Goal: Information Seeking & Learning: Learn about a topic

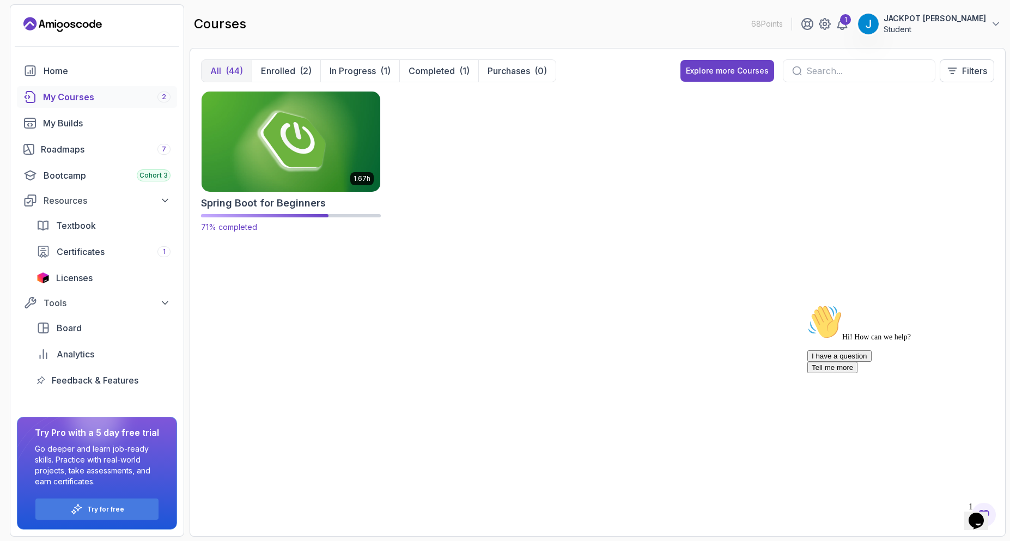
click at [348, 168] on img at bounding box center [290, 141] width 187 height 105
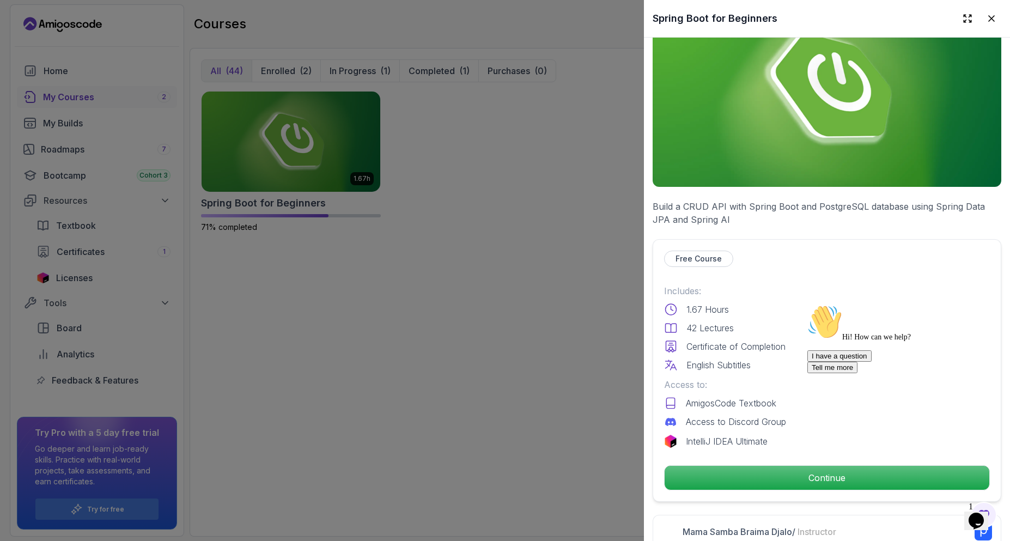
scroll to position [109, 0]
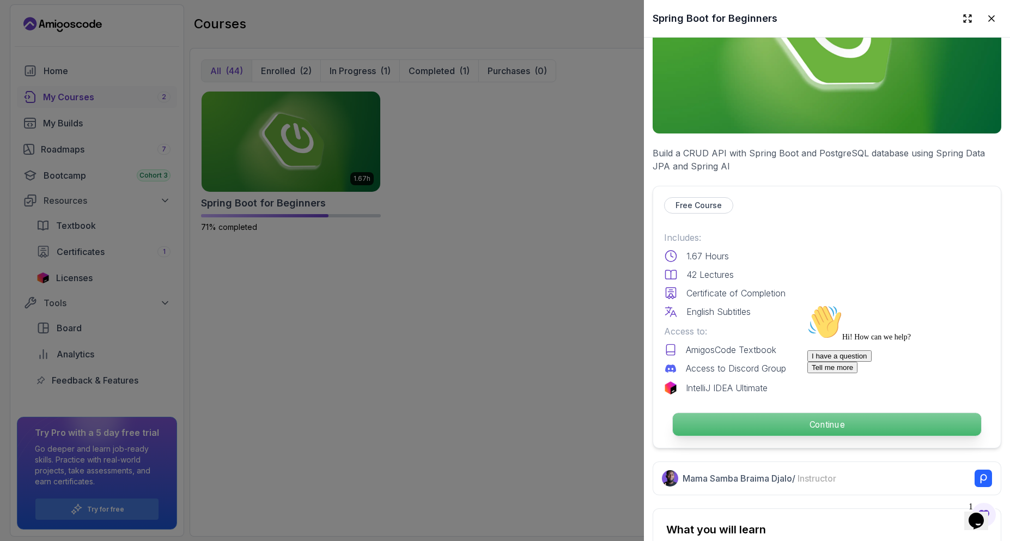
click at [798, 413] on p "Continue" at bounding box center [827, 424] width 308 height 23
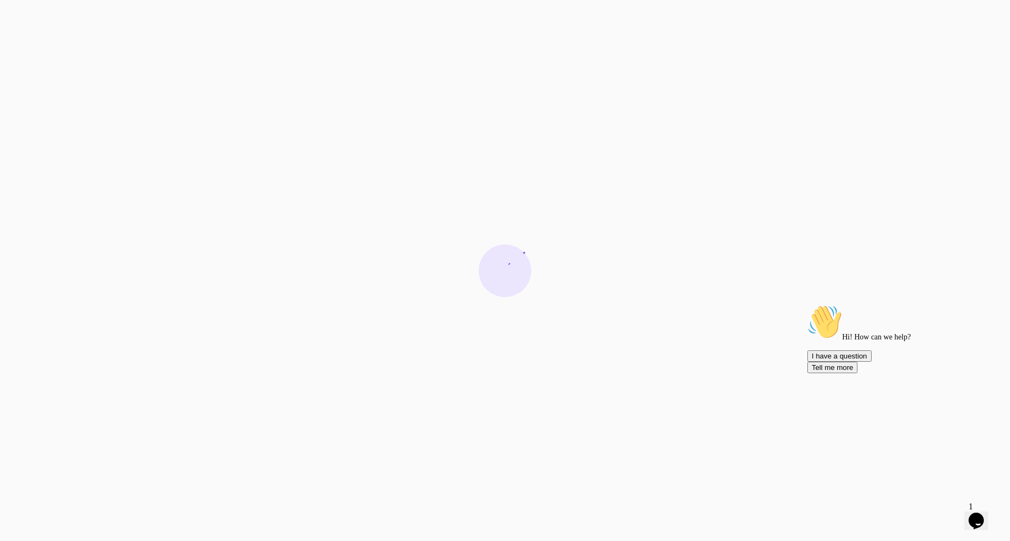
click at [808, 305] on icon "Chat attention grabber" at bounding box center [808, 305] width 0 height 0
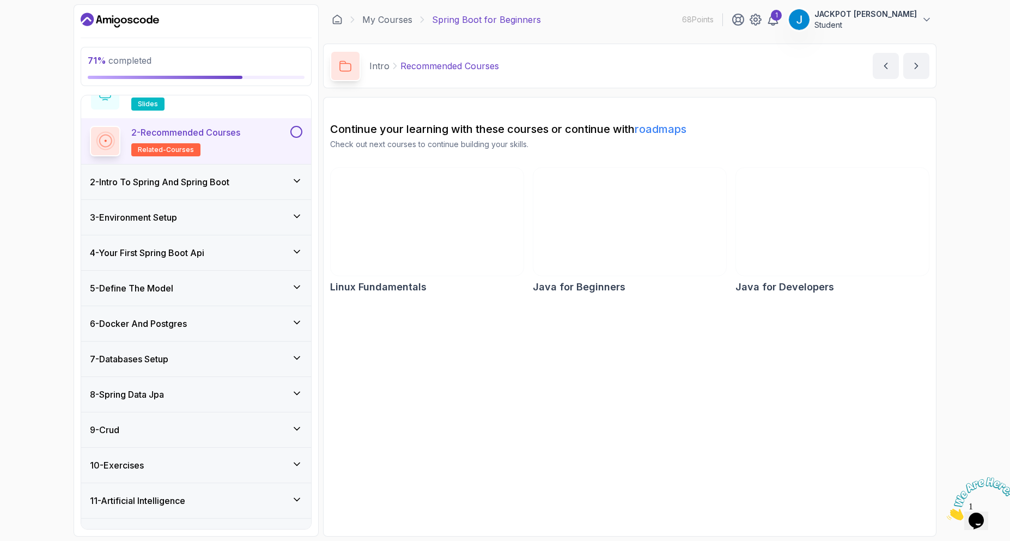
scroll to position [82, 0]
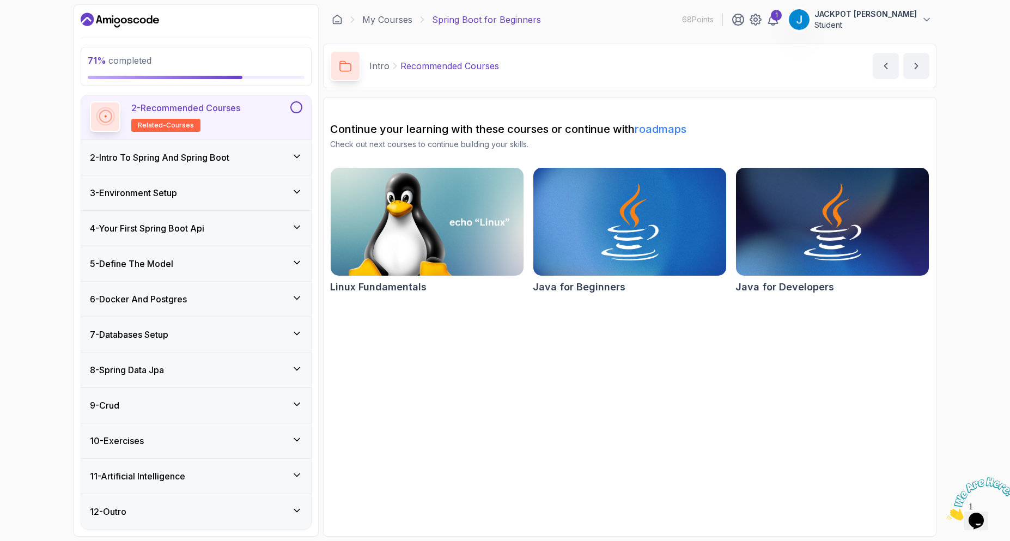
click at [263, 434] on div "10 - Exercises" at bounding box center [196, 440] width 213 height 13
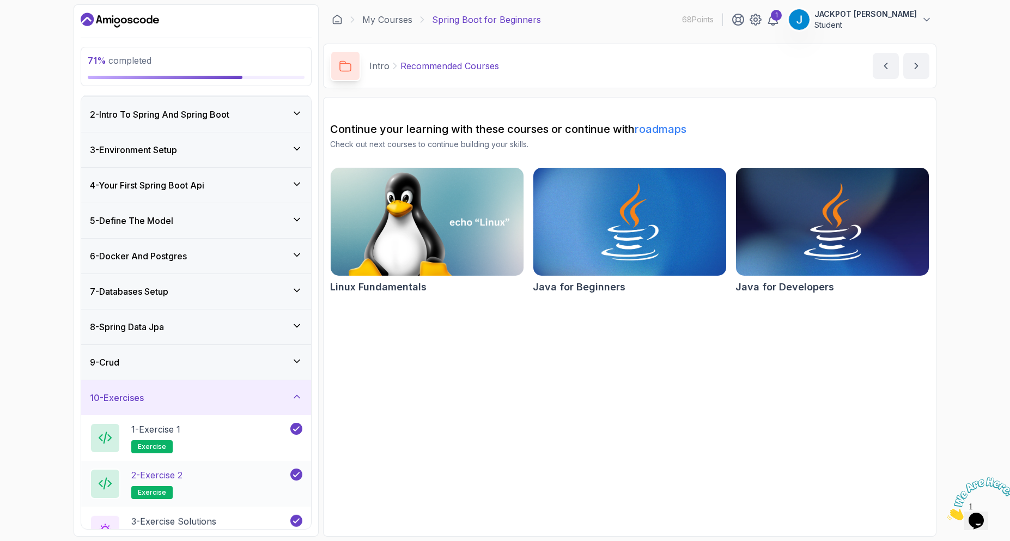
scroll to position [128, 0]
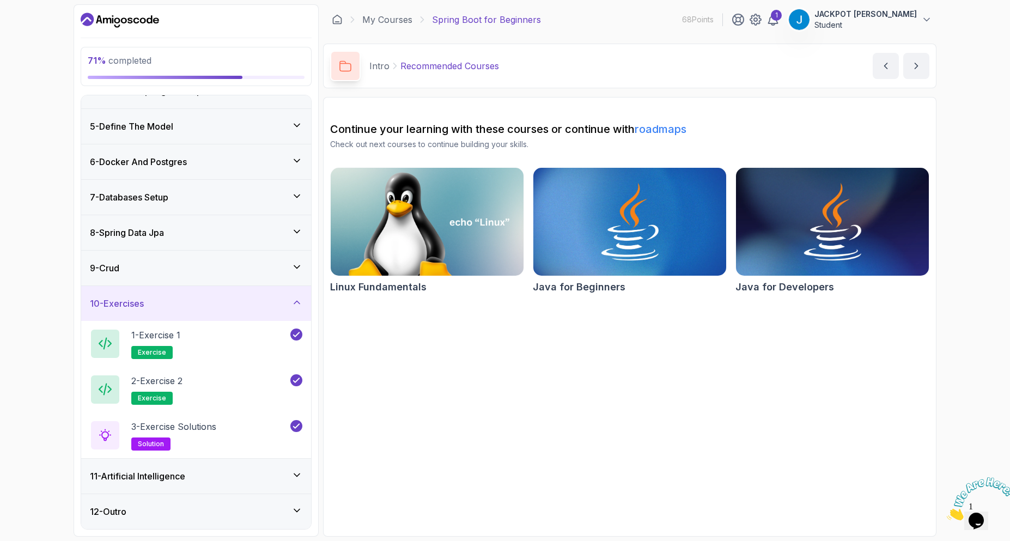
click at [276, 472] on div "11 - Artificial Intelligence" at bounding box center [196, 476] width 213 height 13
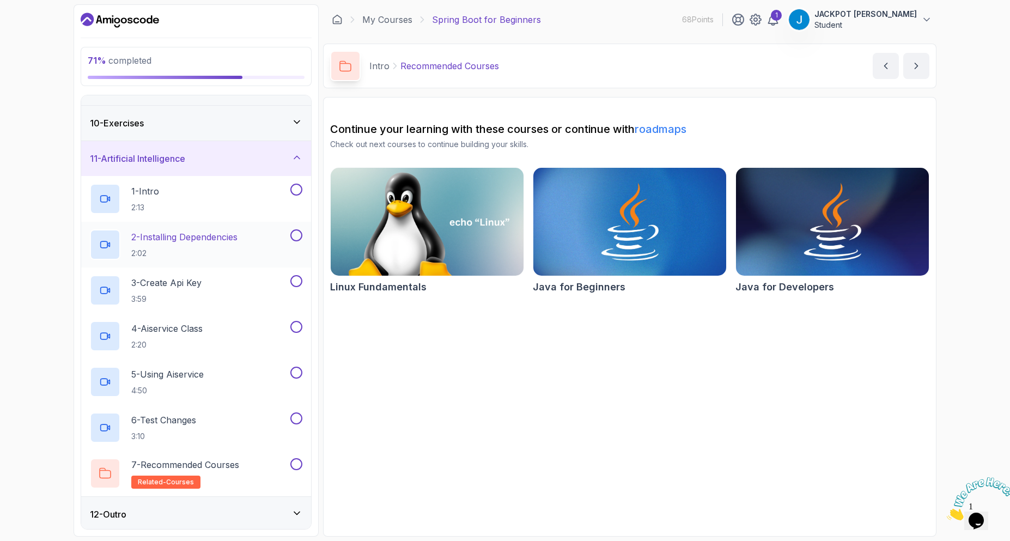
scroll to position [311, 0]
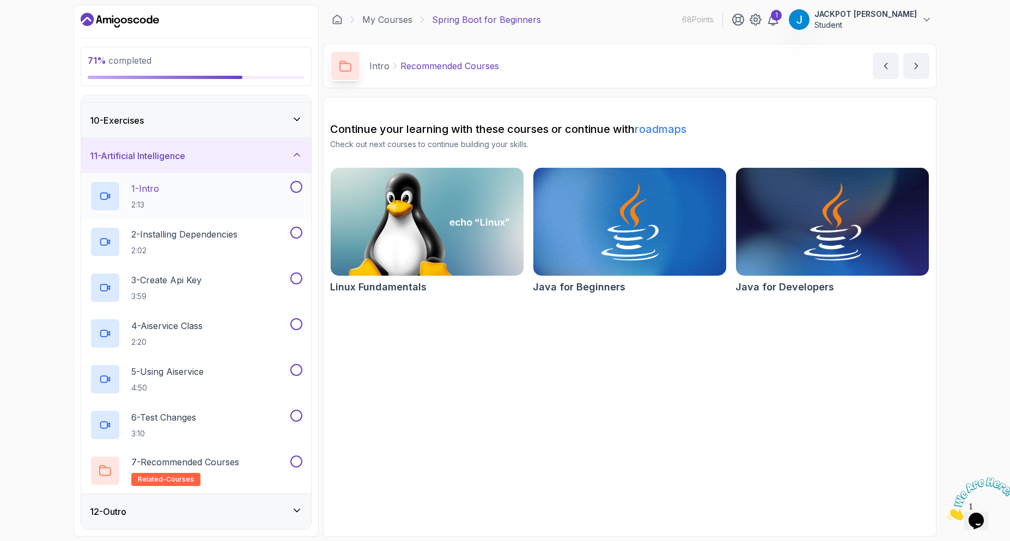
drag, startPoint x: 282, startPoint y: 506, endPoint x: 279, endPoint y: 501, distance: 6.1
click at [282, 507] on div "12 - Outro" at bounding box center [196, 511] width 213 height 13
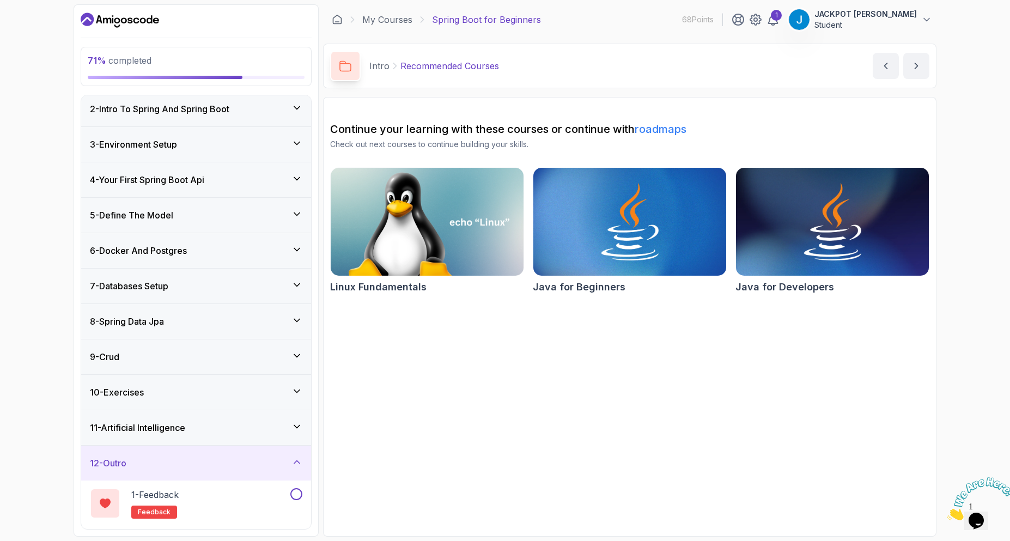
scroll to position [82, 0]
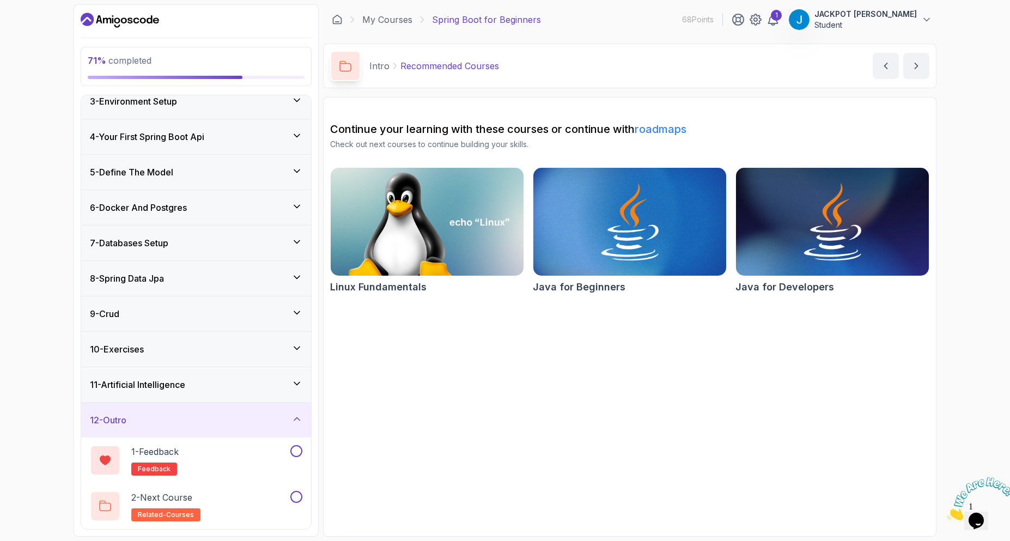
click at [263, 410] on div "12 - Outro" at bounding box center [196, 420] width 230 height 35
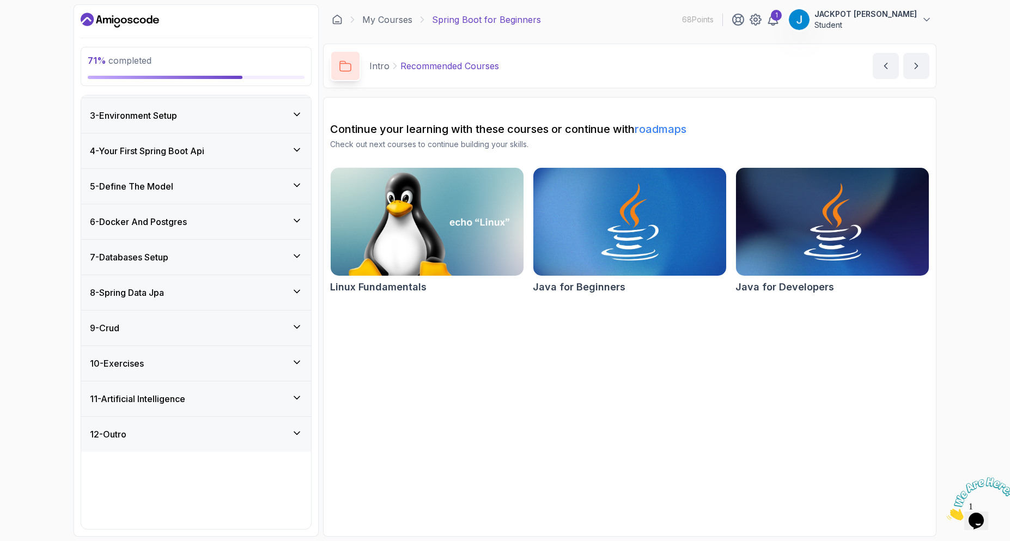
scroll to position [0, 0]
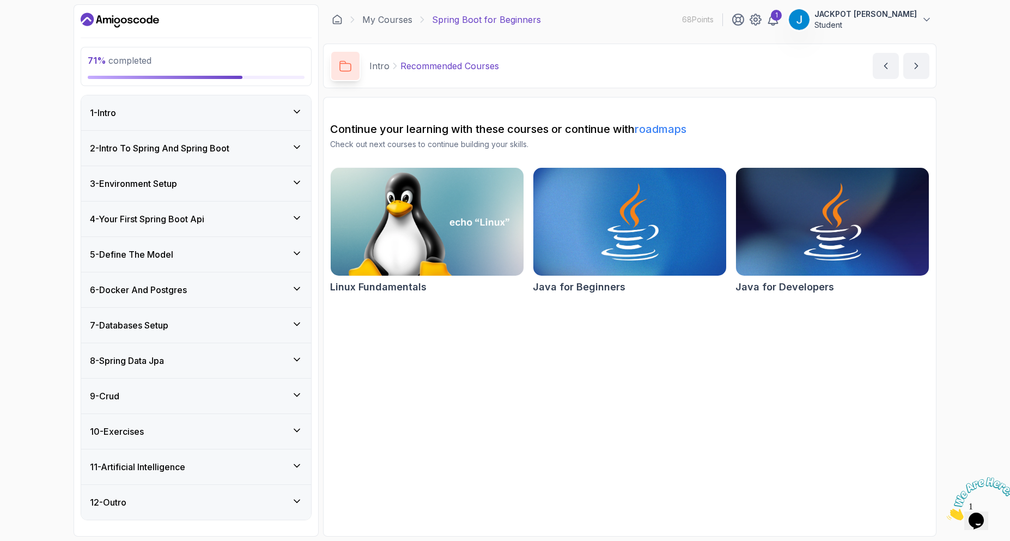
click at [271, 493] on div "12 - Outro" at bounding box center [196, 502] width 230 height 35
click at [268, 461] on div "11 - Artificial Intelligence" at bounding box center [196, 467] width 213 height 13
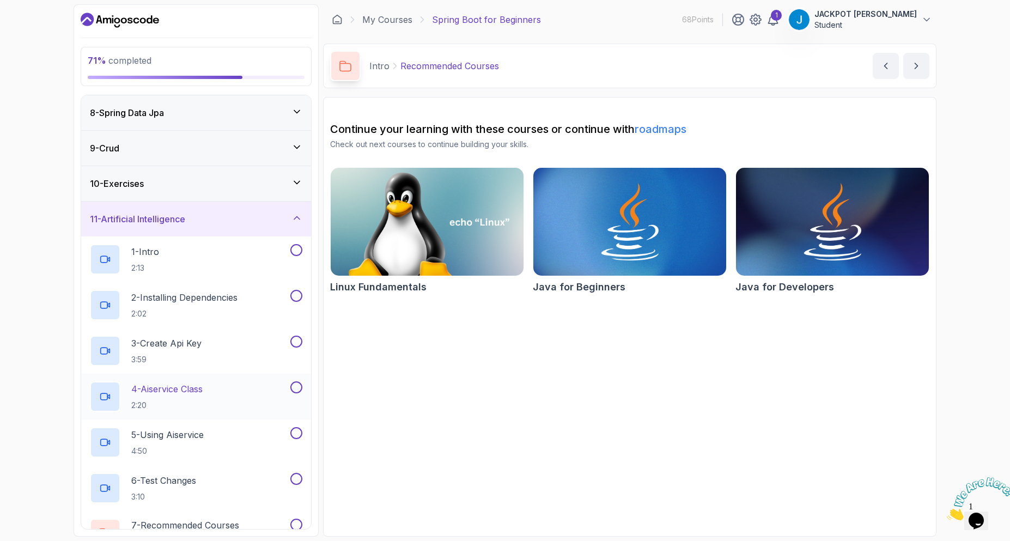
scroll to position [272, 0]
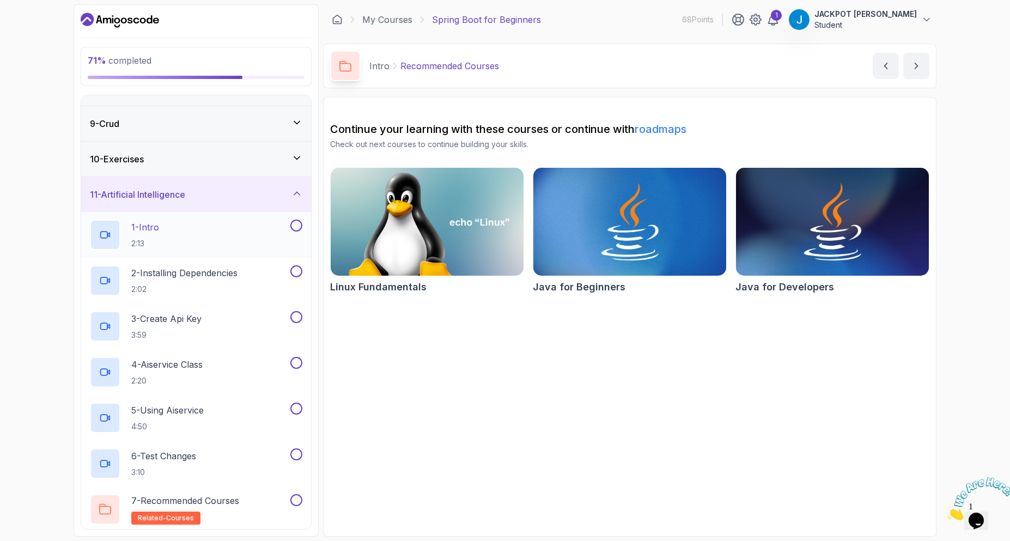
click at [210, 238] on div "1 - Intro 2:13" at bounding box center [189, 235] width 198 height 31
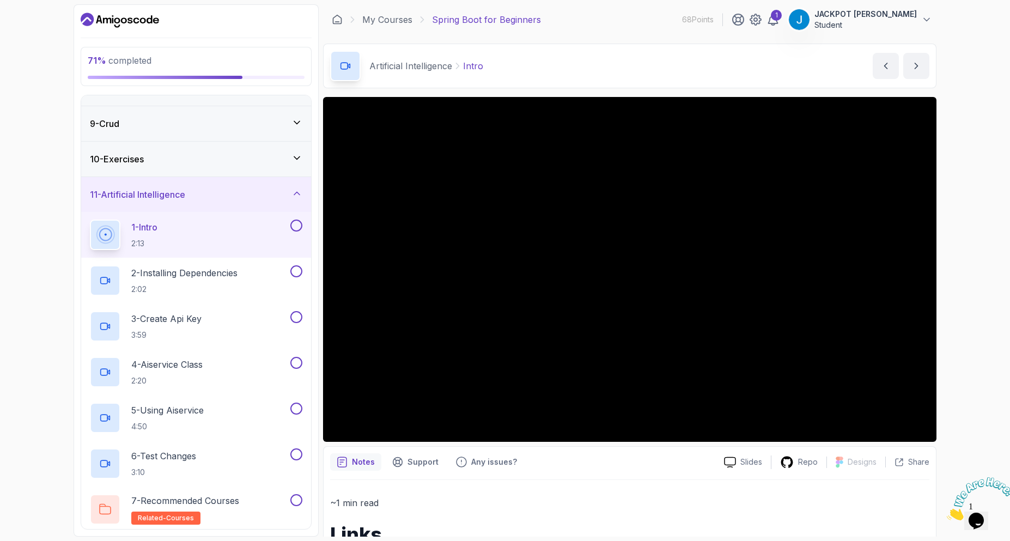
click at [992, 350] on div "71 % completed 1 - Intro 2 - Intro To Spring And Spring Boot 3 - Environment Se…" at bounding box center [505, 270] width 1010 height 541
click at [296, 224] on button at bounding box center [296, 226] width 12 height 12
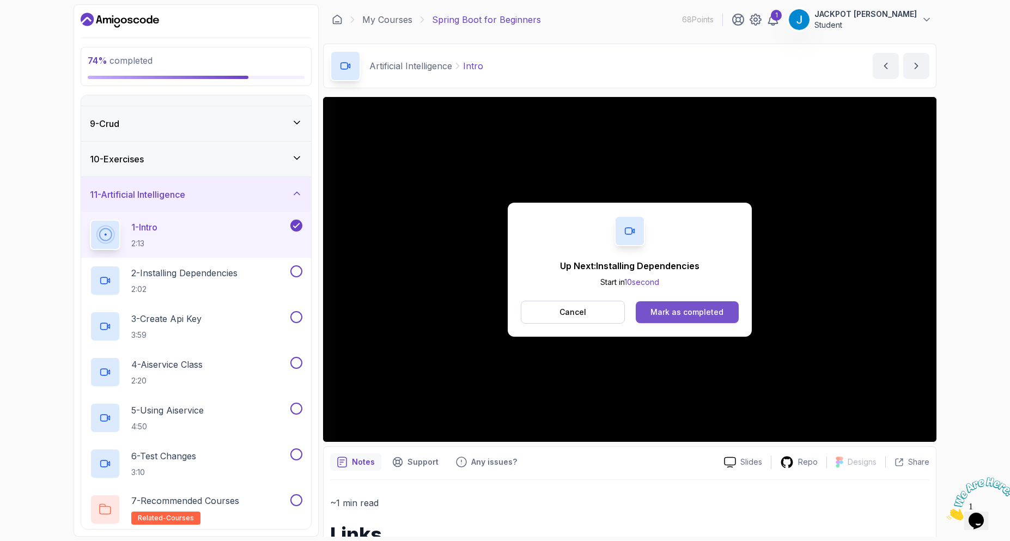
click at [683, 310] on div "Mark as completed" at bounding box center [687, 312] width 73 height 11
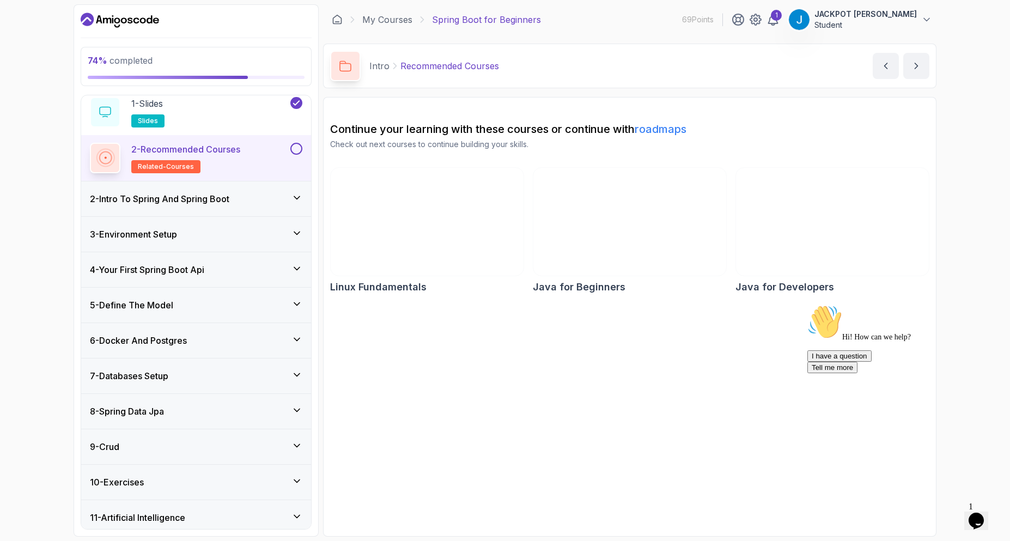
scroll to position [82, 0]
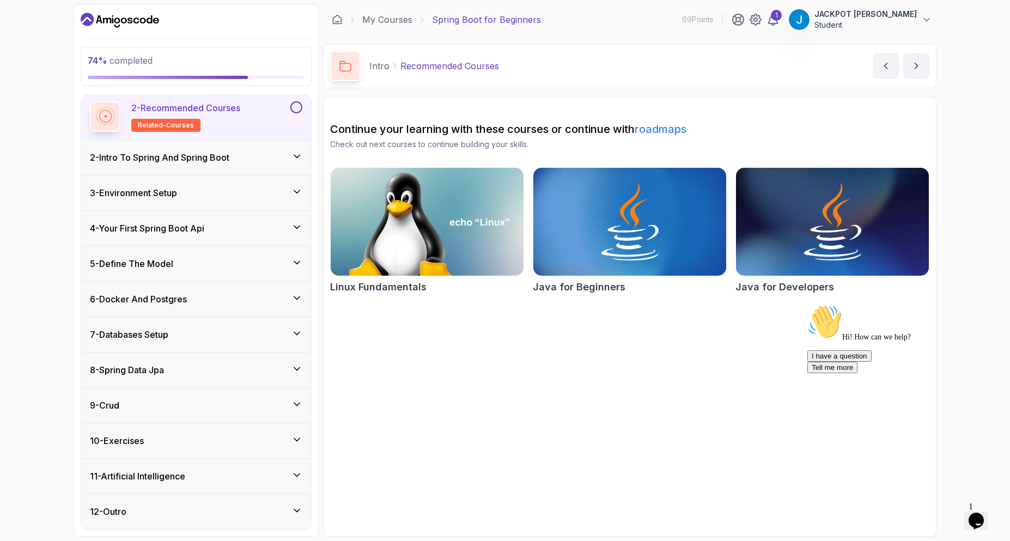
click at [252, 480] on div "11 - Artificial Intelligence" at bounding box center [196, 476] width 213 height 13
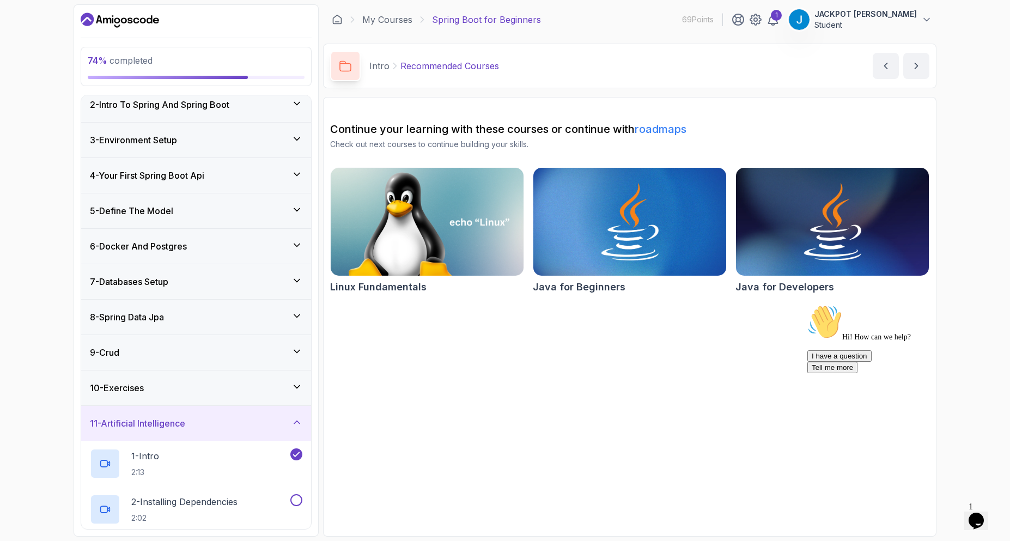
scroll to position [163, 0]
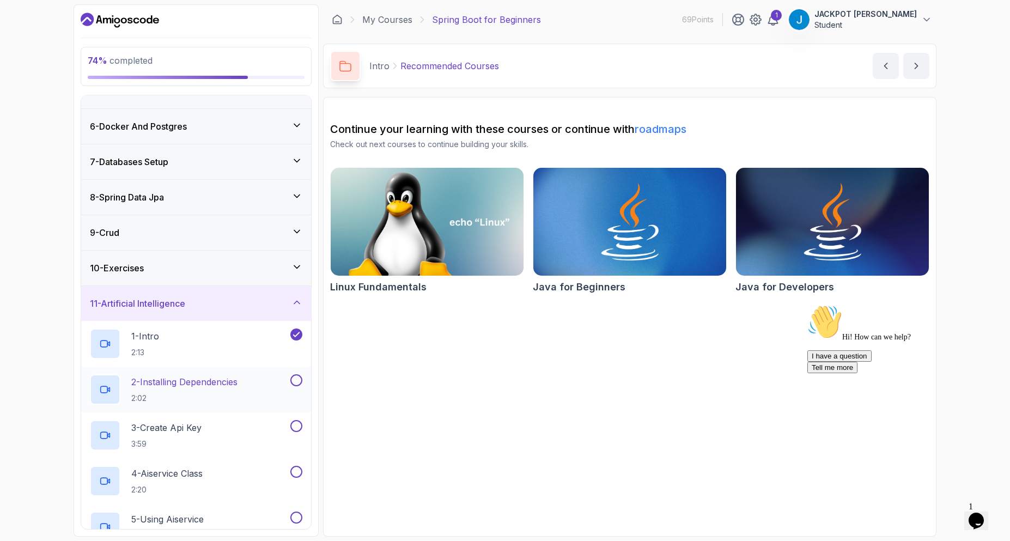
click at [192, 380] on p "2 - Installing Dependencies" at bounding box center [184, 381] width 106 height 13
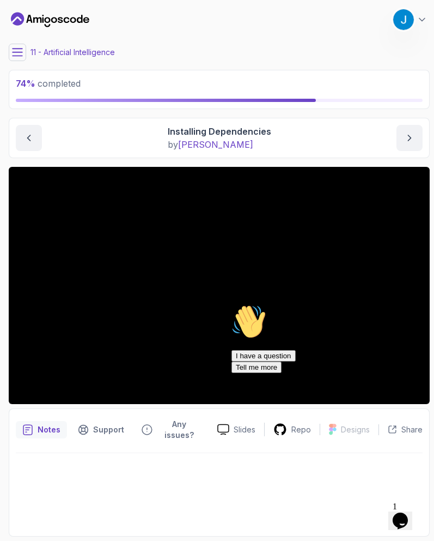
drag, startPoint x: 317, startPoint y: 62, endPoint x: 307, endPoint y: 58, distance: 10.5
click at [317, 62] on main "My Courses Spring Boot for Beginners 69 Points 1 JACKPOT soong Student 11 - Art…" at bounding box center [219, 270] width 421 height 532
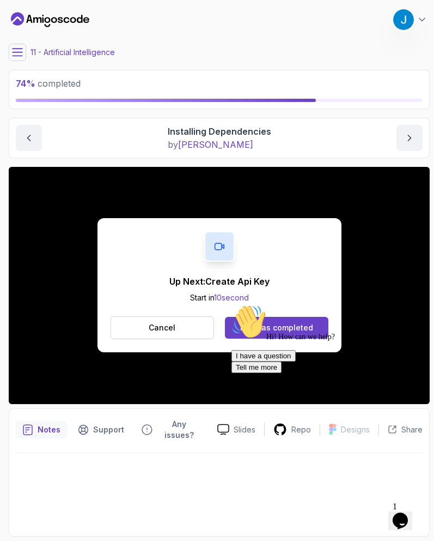
click at [284, 326] on div "Hi! How can we help? I have a question Tell me more" at bounding box center [330, 338] width 196 height 69
click at [291, 323] on div "Hi! How can we help? I have a question Tell me more" at bounding box center [330, 338] width 196 height 69
click at [265, 329] on div "Hi! How can we help? I have a question Tell me more" at bounding box center [330, 338] width 196 height 69
click at [232, 304] on icon "Chat attention grabber" at bounding box center [232, 304] width 0 height 0
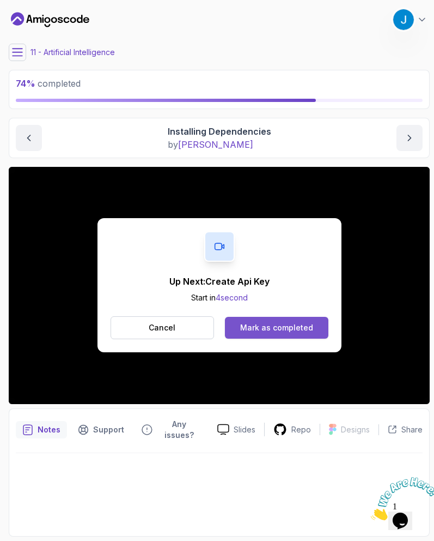
click at [284, 325] on div "Mark as completed" at bounding box center [276, 327] width 73 height 11
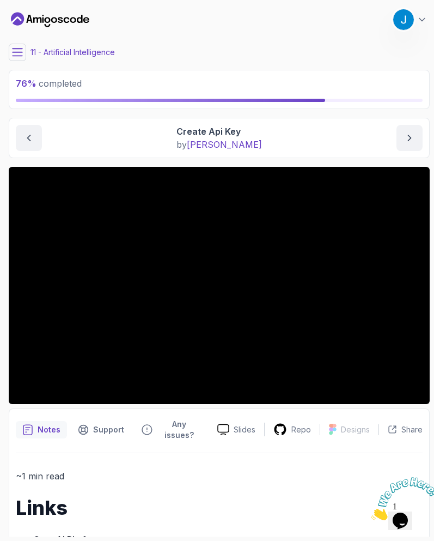
click at [158, 43] on main "My Courses Spring Boot for Beginners 69 Points 1 JACKPOT soong Student 11 - Art…" at bounding box center [219, 270] width 421 height 532
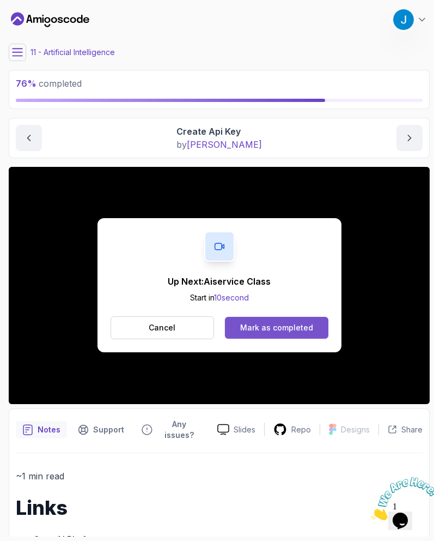
click at [284, 323] on div "Mark as completed" at bounding box center [276, 327] width 73 height 11
click at [290, 323] on div "Mark as completed" at bounding box center [276, 327] width 73 height 11
click at [298, 325] on div "Mark as completed" at bounding box center [276, 327] width 73 height 11
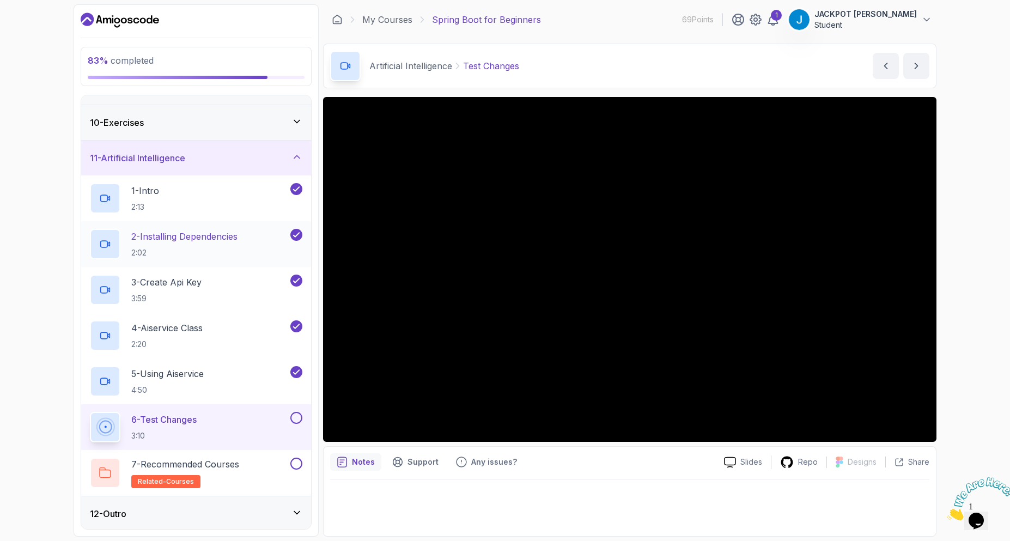
scroll to position [311, 0]
drag, startPoint x: 954, startPoint y: 367, endPoint x: 987, endPoint y: 367, distance: 33.8
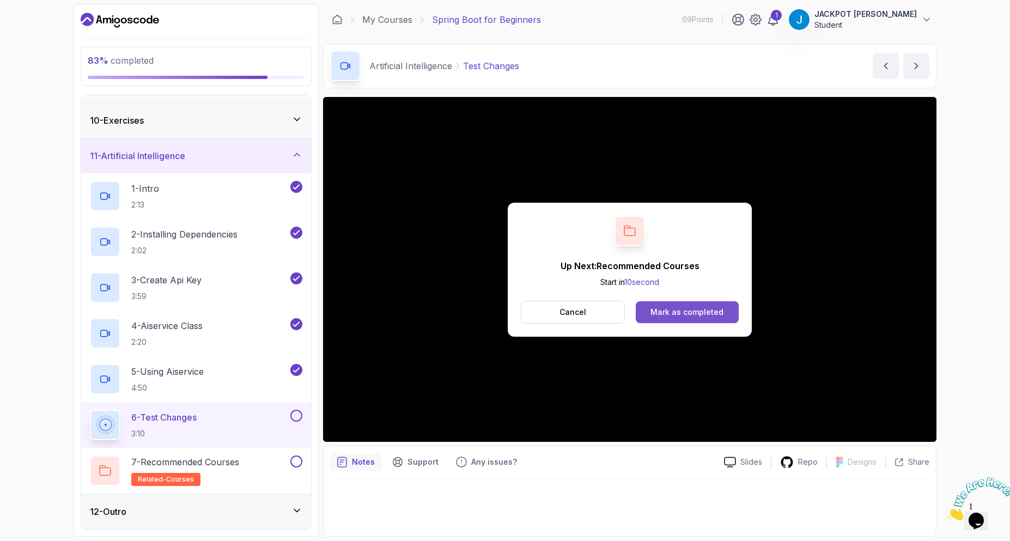
click at [701, 310] on div "Mark as completed" at bounding box center [687, 312] width 73 height 11
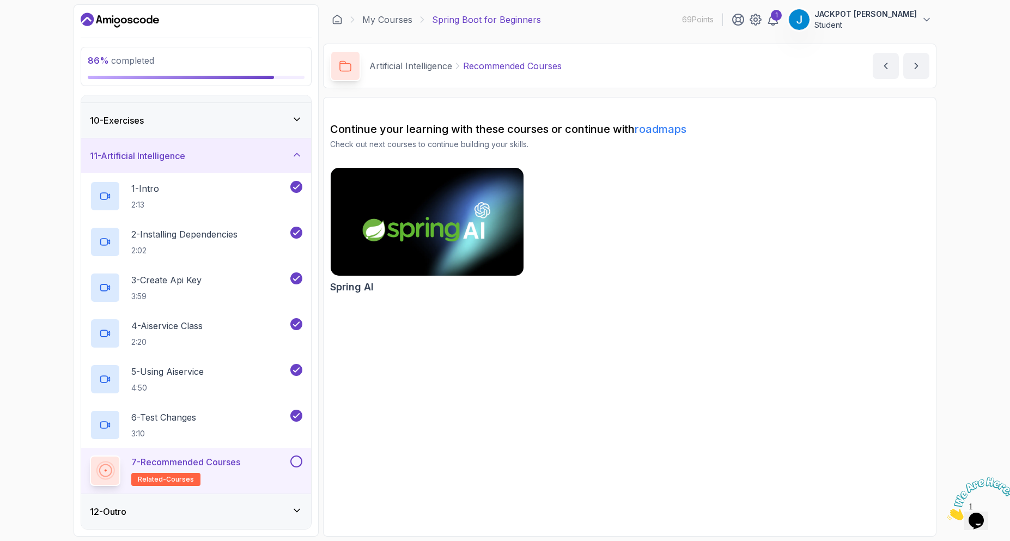
click at [434, 250] on img at bounding box center [427, 221] width 203 height 113
click at [298, 462] on button at bounding box center [296, 462] width 12 height 12
click at [288, 507] on div "12 - Outro" at bounding box center [196, 511] width 213 height 13
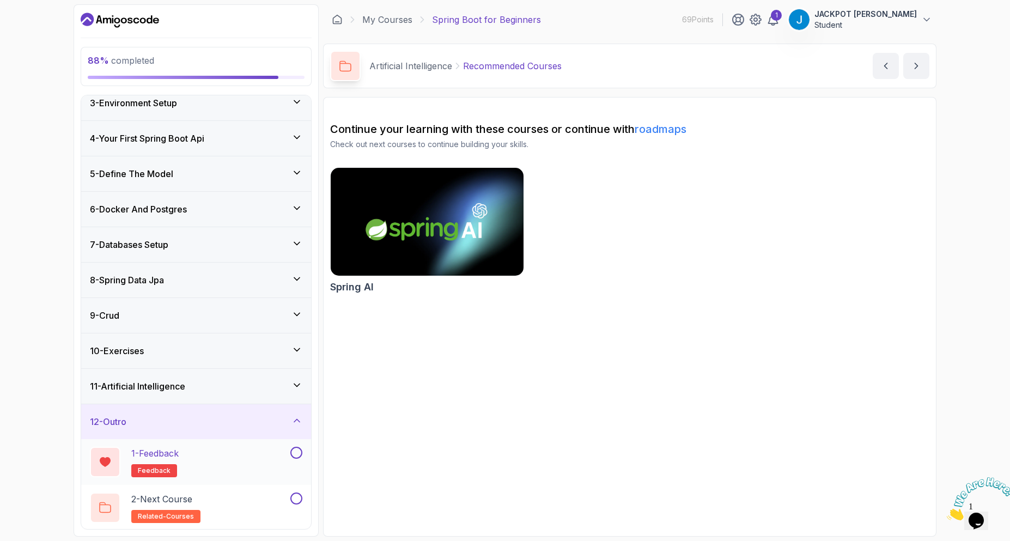
scroll to position [82, 0]
click at [250, 464] on div "1 - Feedback feedback" at bounding box center [189, 460] width 198 height 31
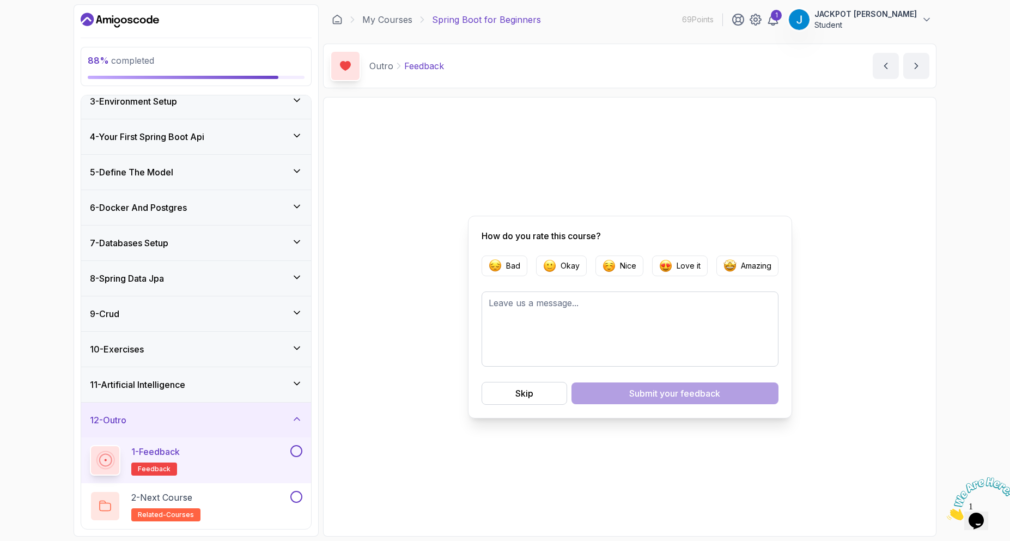
click at [295, 455] on button at bounding box center [296, 451] width 12 height 12
click at [265, 503] on div "2 - Next Course related-courses" at bounding box center [189, 506] width 198 height 31
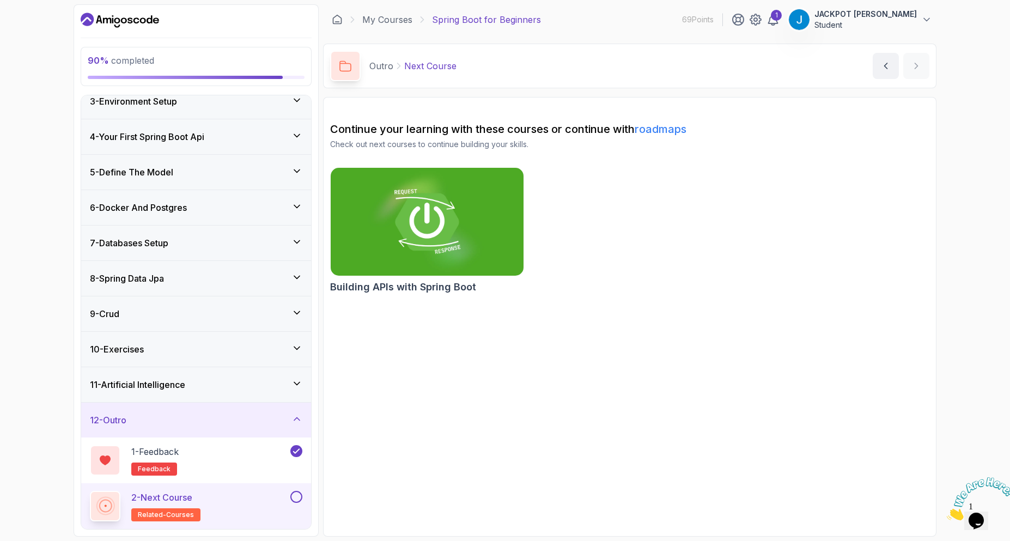
click at [295, 498] on button at bounding box center [296, 497] width 12 height 12
click at [423, 244] on img at bounding box center [427, 221] width 203 height 113
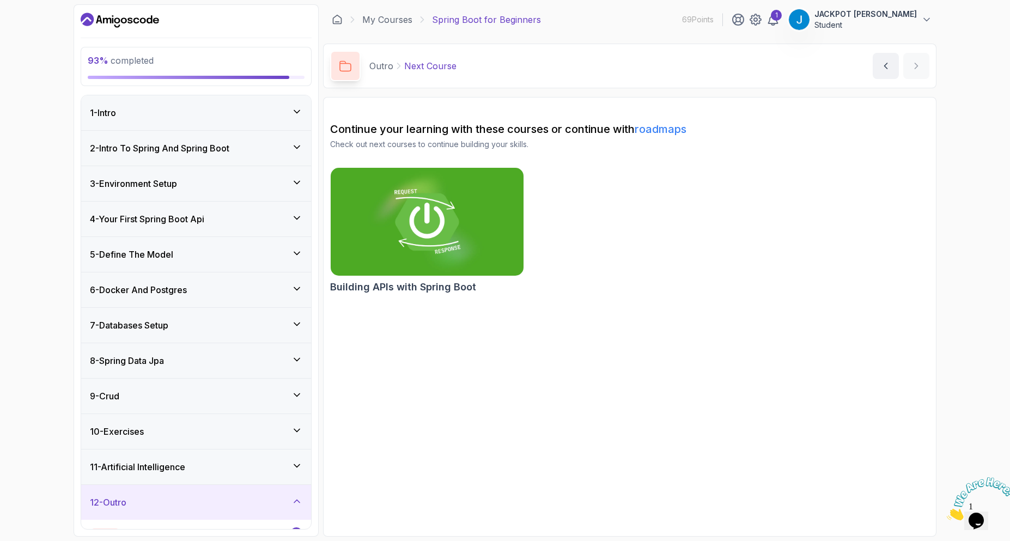
click at [230, 114] on div "1 - Intro" at bounding box center [196, 112] width 213 height 13
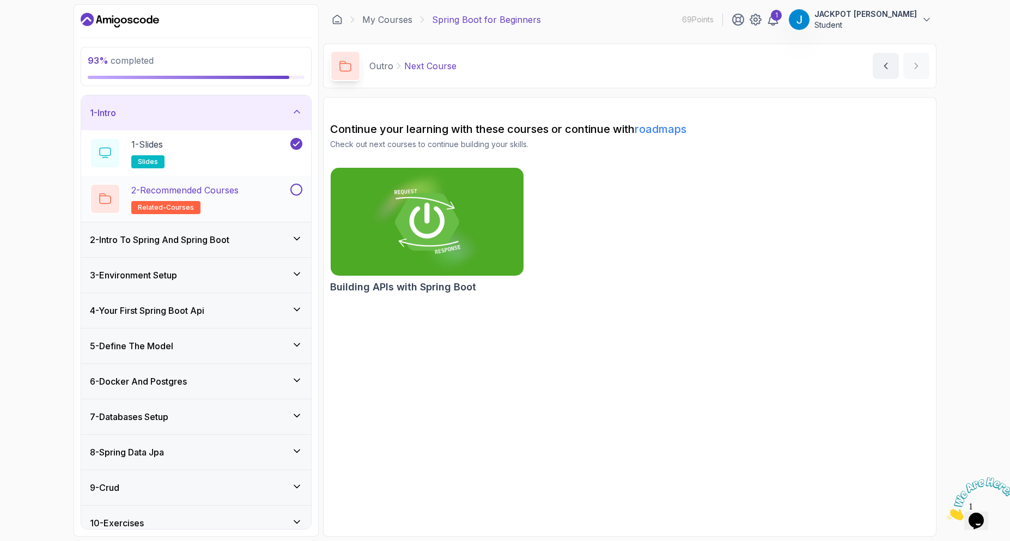
click at [301, 192] on button at bounding box center [296, 190] width 12 height 12
click at [251, 198] on div "2 - Recommended Courses related-courses" at bounding box center [189, 199] width 198 height 31
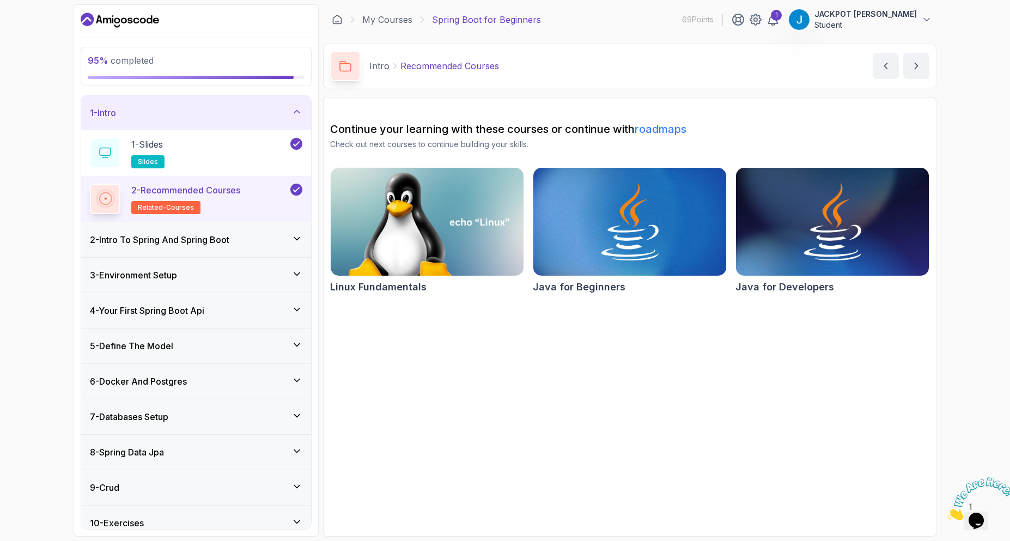
click at [269, 252] on div "2 - Intro To Spring And Spring Boot" at bounding box center [196, 239] width 230 height 35
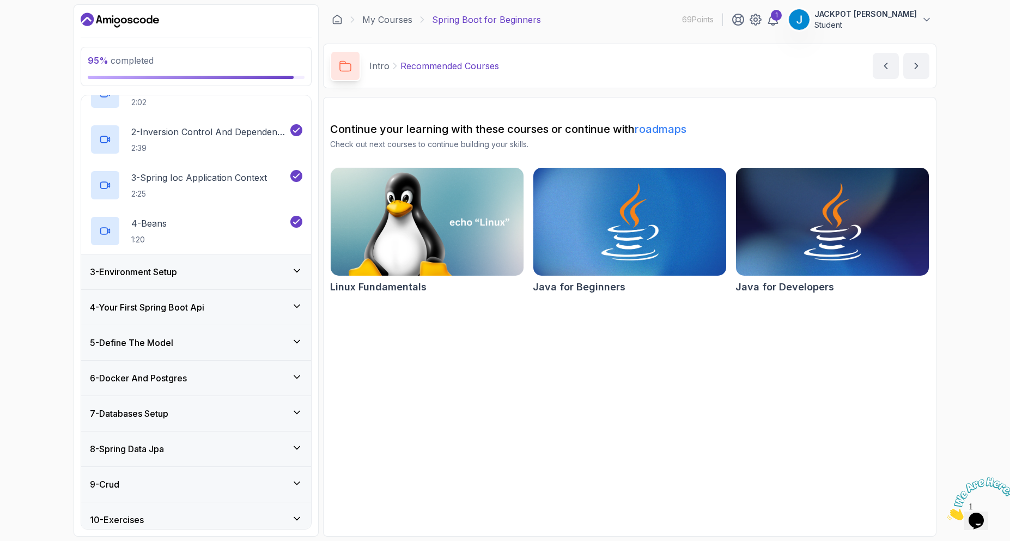
scroll to position [109, 0]
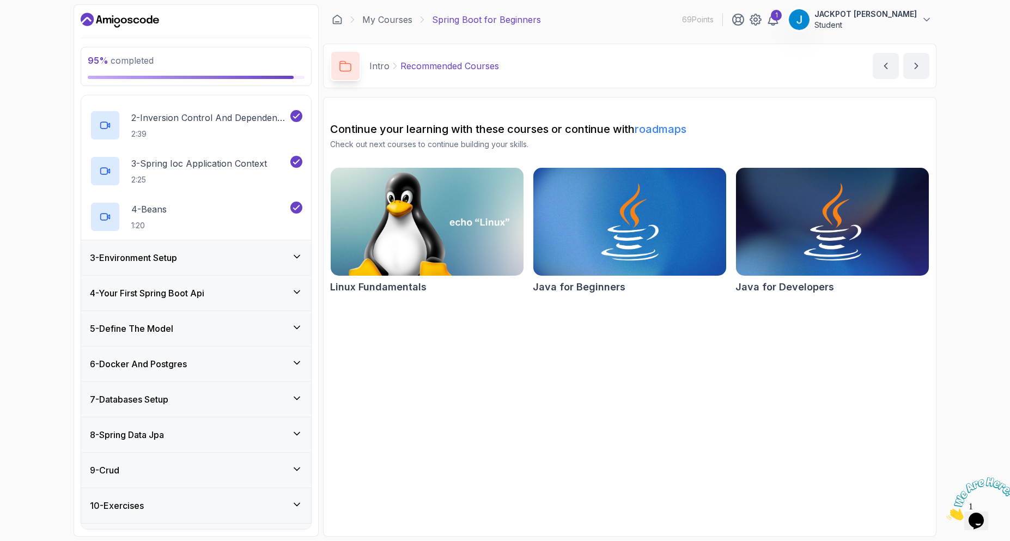
click at [281, 266] on div "3 - Environment Setup" at bounding box center [196, 257] width 230 height 35
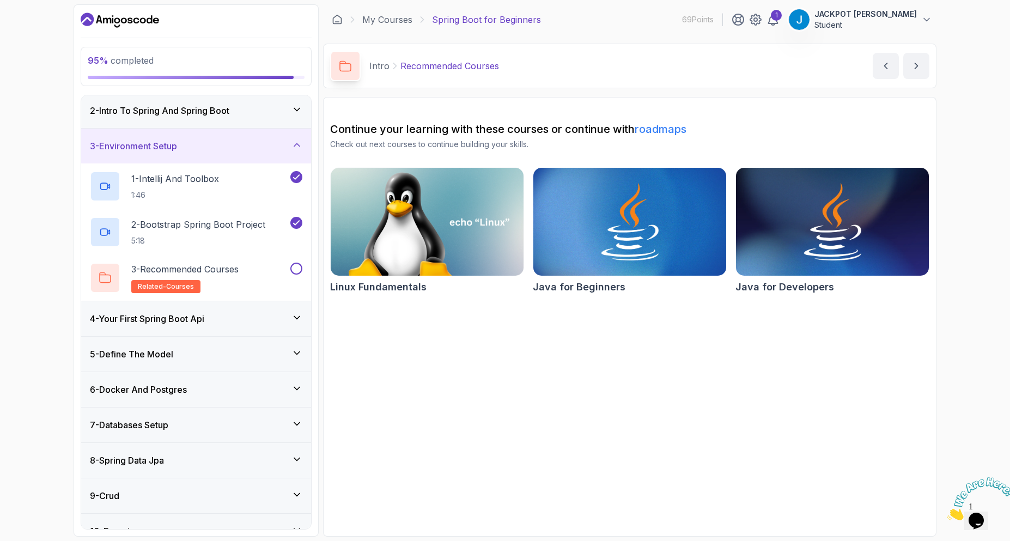
scroll to position [54, 0]
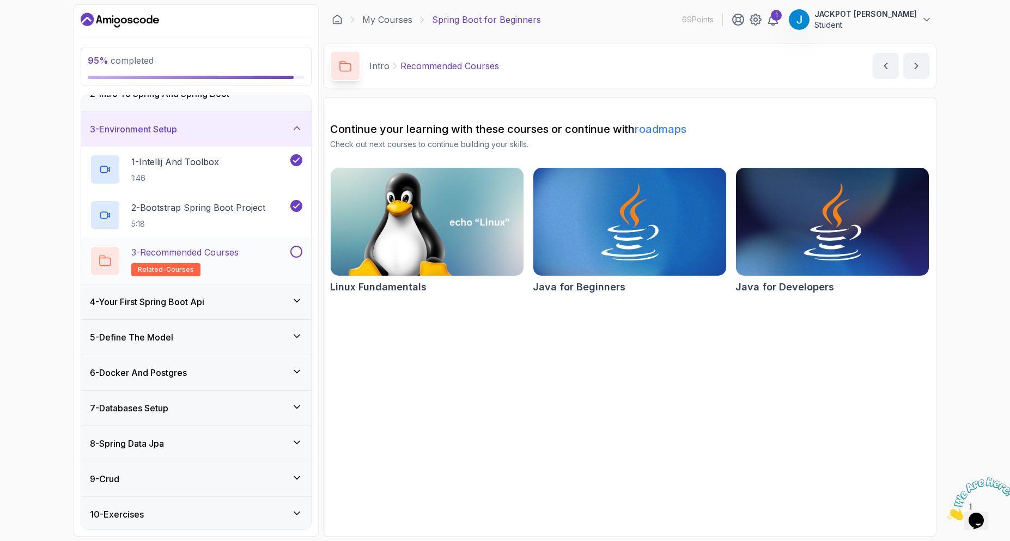
click at [295, 253] on button at bounding box center [296, 252] width 12 height 12
click at [279, 306] on div "4 - Your First Spring Boot Api" at bounding box center [196, 301] width 213 height 13
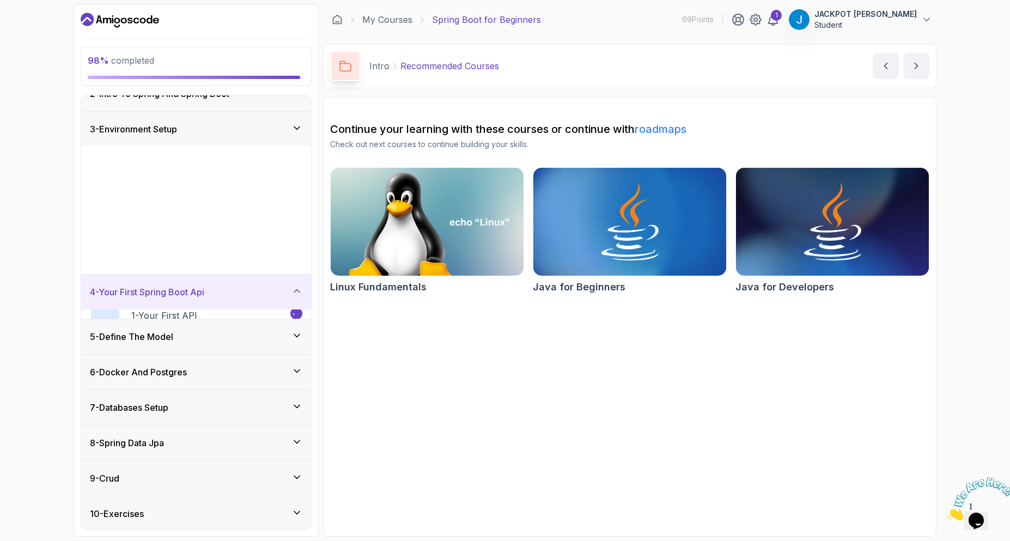
scroll to position [0, 0]
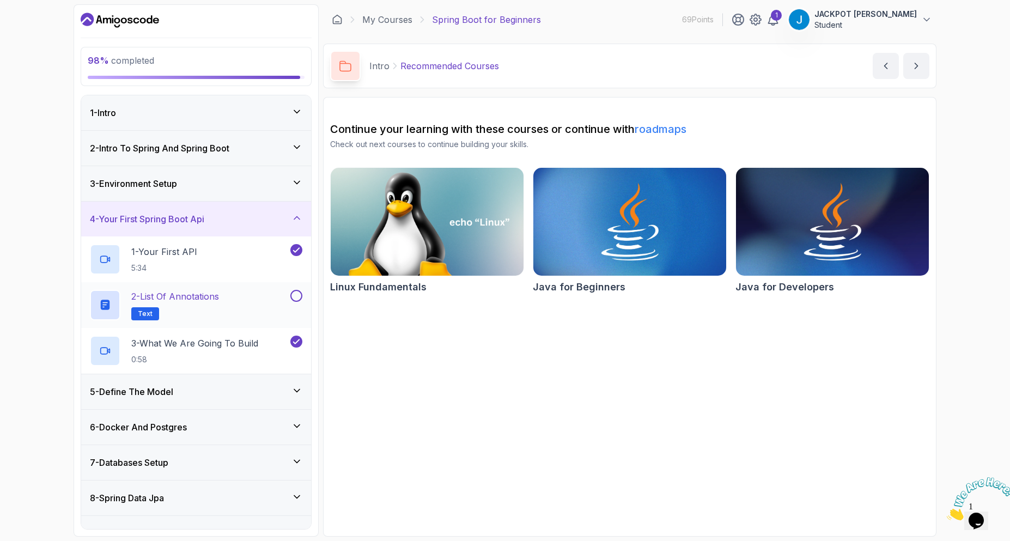
click at [296, 292] on button at bounding box center [296, 296] width 12 height 12
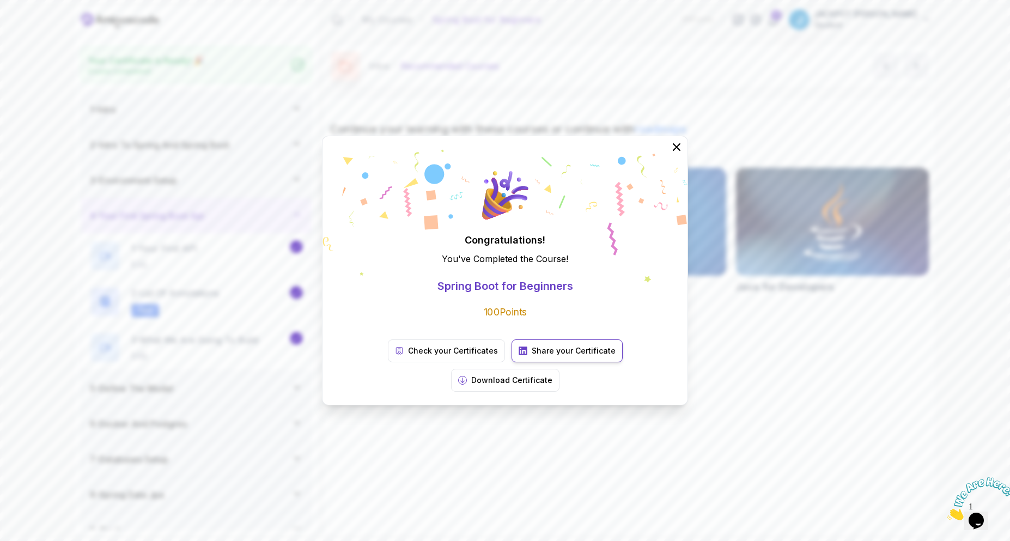
click at [512, 362] on link "Share your Certificate" at bounding box center [567, 351] width 111 height 23
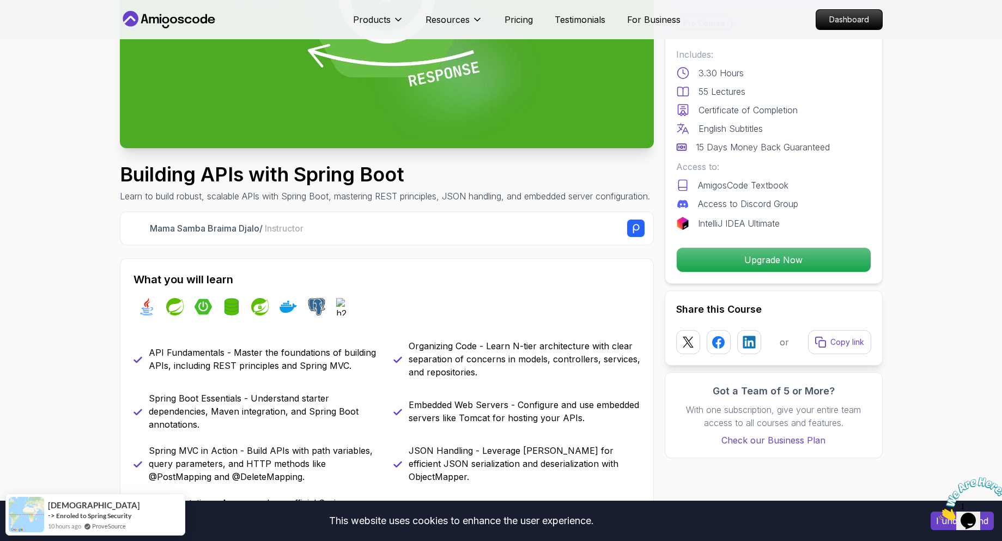
scroll to position [218, 0]
